Goal: Task Accomplishment & Management: Manage account settings

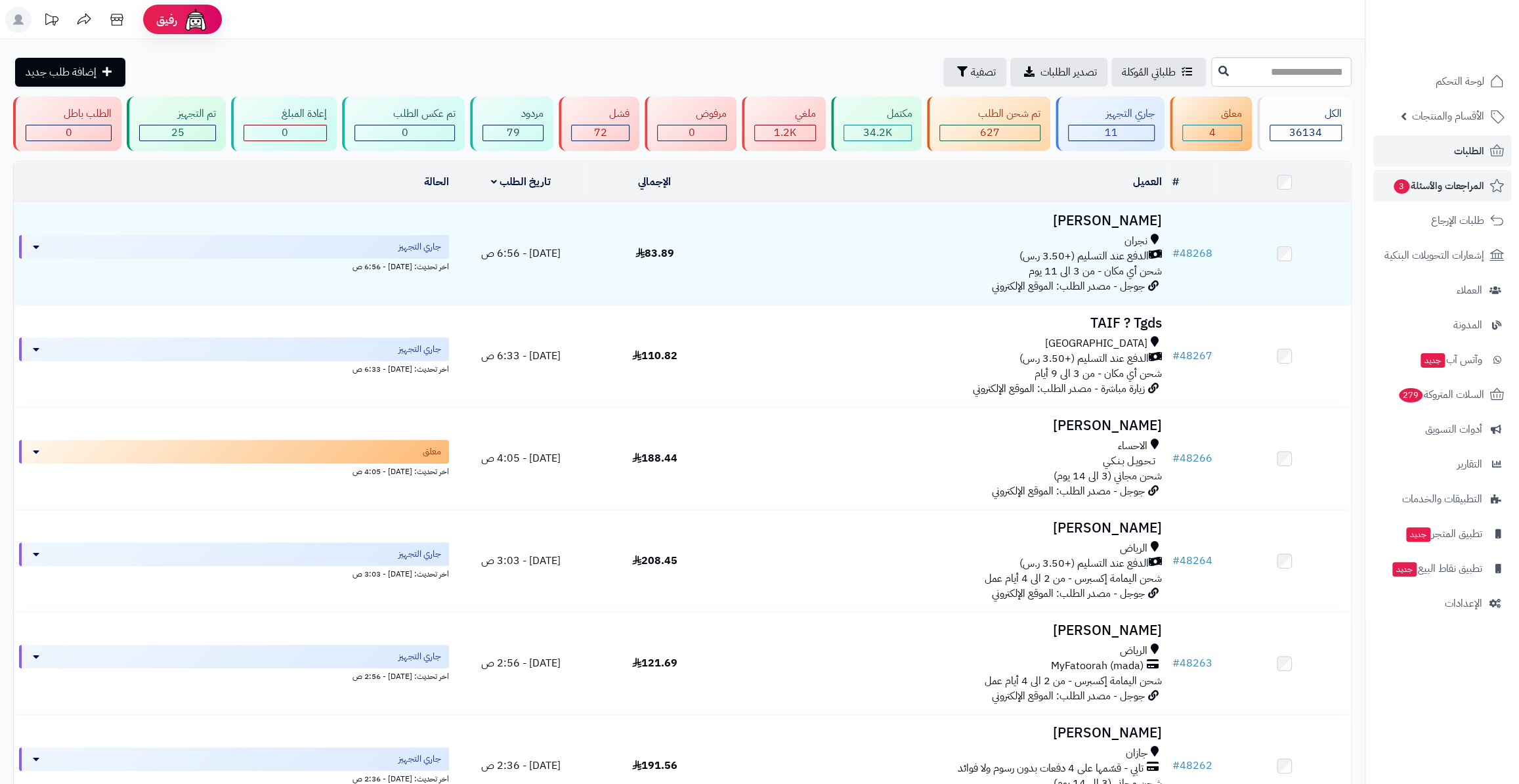
drag, startPoint x: 0, startPoint y: 0, endPoint x: 1460, endPoint y: 176, distance: 1470.6
click at [1460, 176] on span "المراجعات والأسئلة 3" at bounding box center [1438, 185] width 92 height 19
click at [1125, 129] on div "11" at bounding box center [1112, 132] width 85 height 15
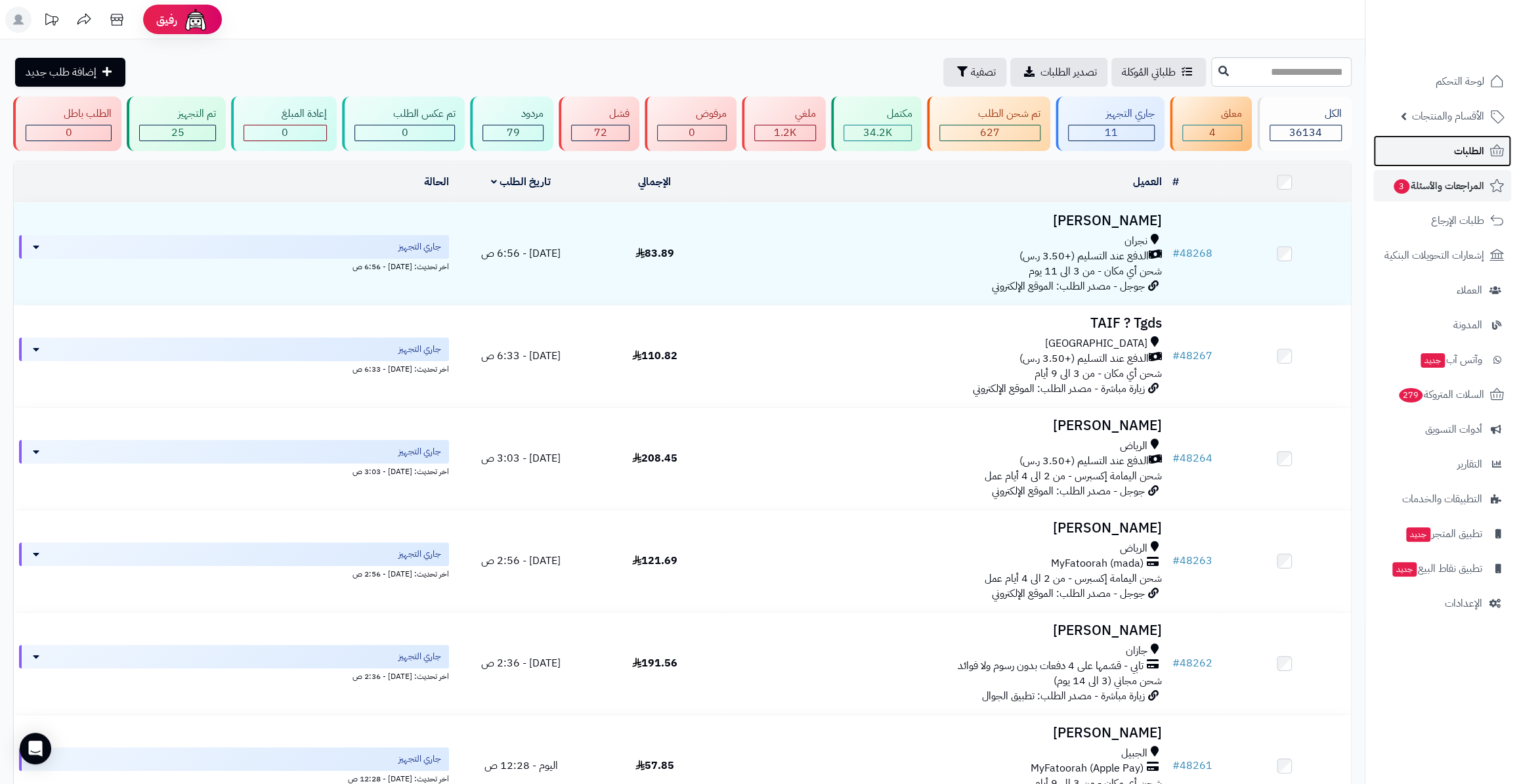
click at [1455, 140] on link "الطلبات" at bounding box center [1442, 151] width 138 height 32
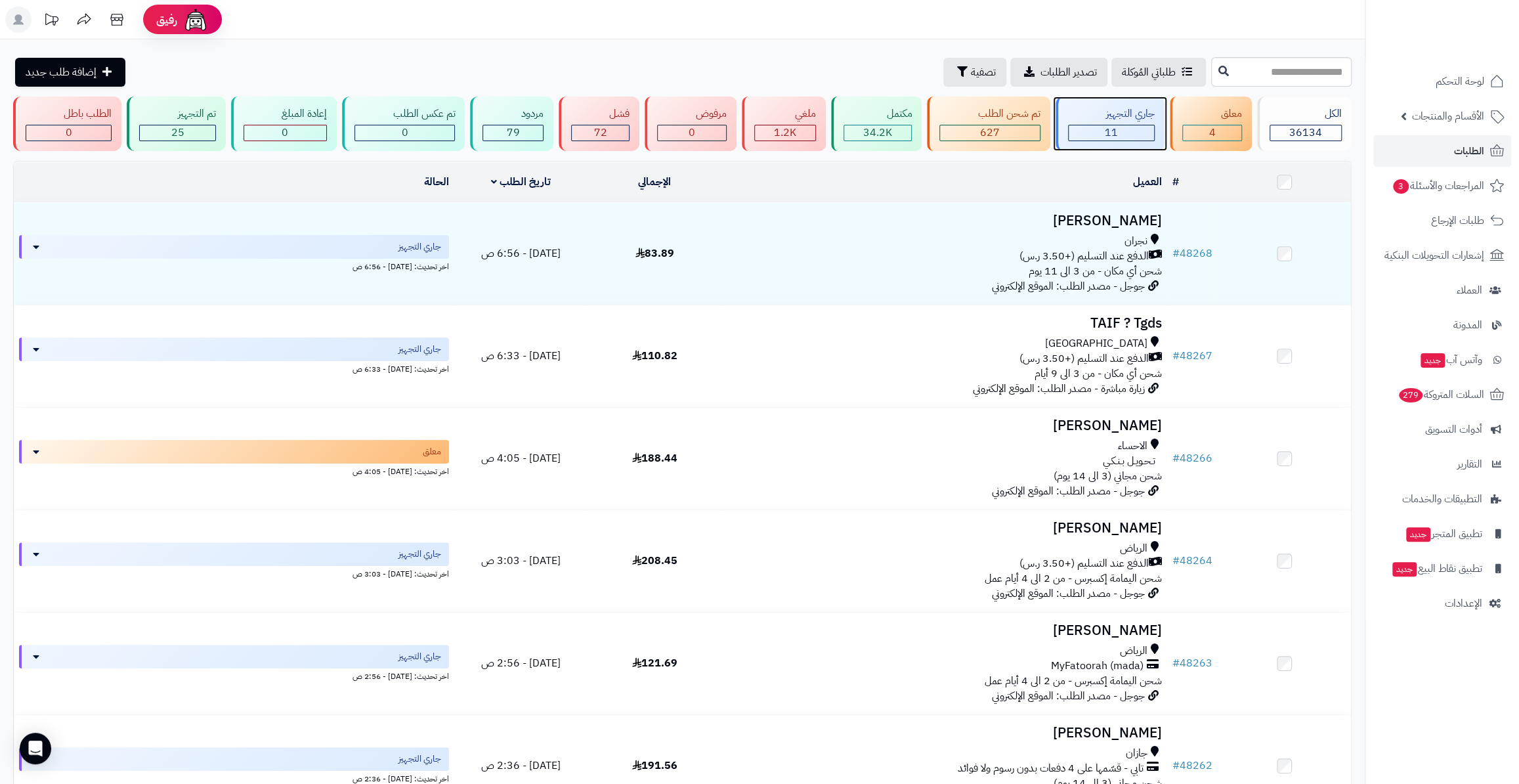
click at [1091, 143] on div "جاري التجهيز 11" at bounding box center [1110, 123] width 109 height 54
